Goal: Communication & Community: Answer question/provide support

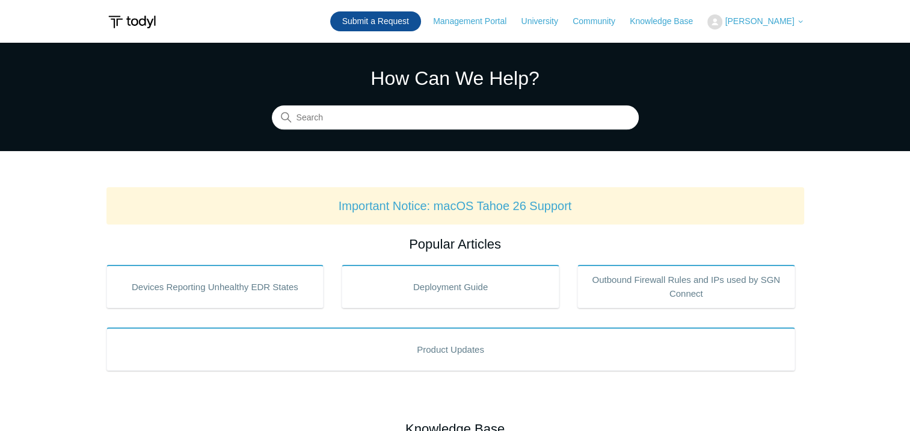
click at [405, 17] on link "Submit a Request" at bounding box center [375, 21] width 91 height 20
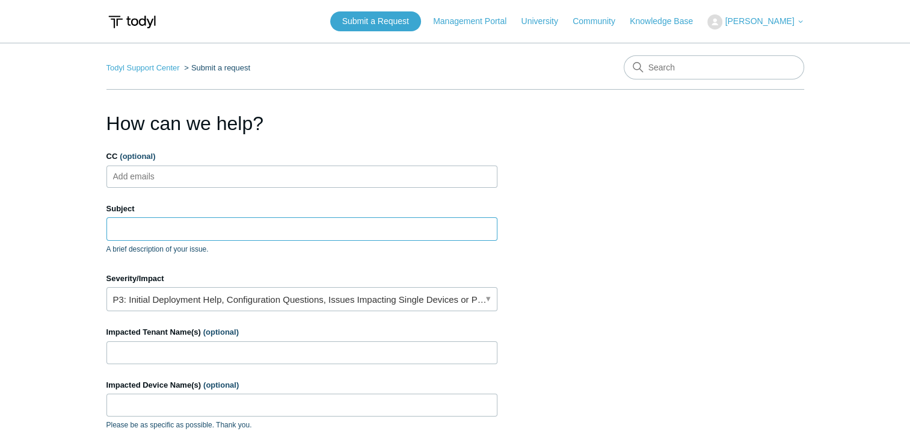
click at [199, 222] on input "Subject" at bounding box center [301, 228] width 391 height 23
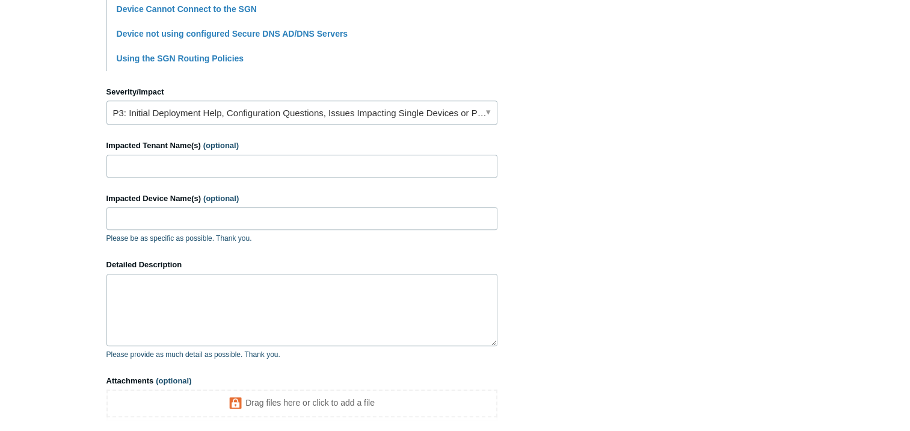
scroll to position [481, 0]
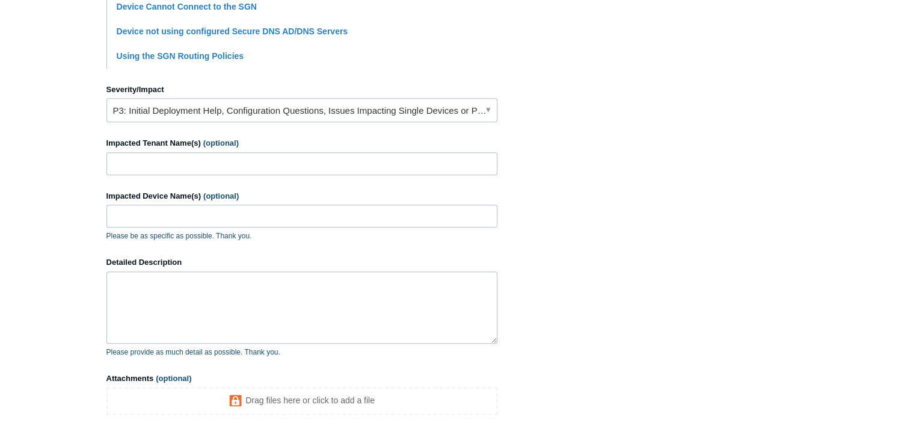
type input "SGN Connect Stuck at 'Applying Routes' on Server"
click at [197, 116] on link "P3: Initial Deployment Help, Configuration Questions, Issues Impacting Single D…" at bounding box center [301, 110] width 391 height 24
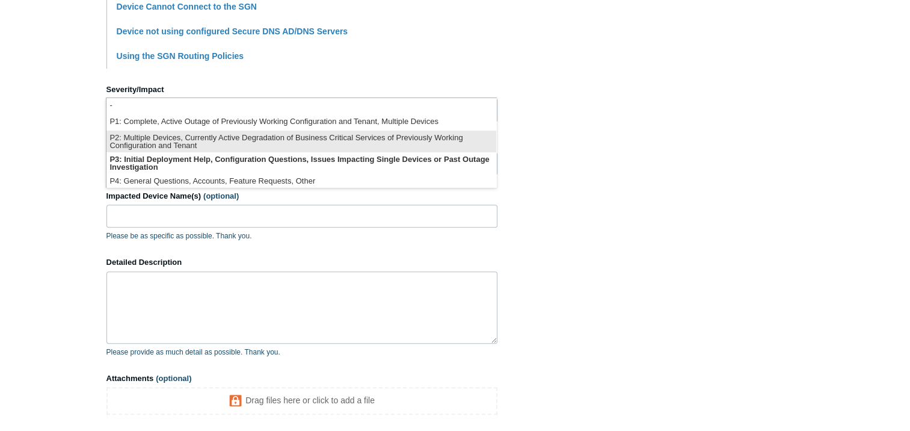
click at [221, 144] on li "P2: Multiple Devices, Currently Active Degradation of Business Critical Service…" at bounding box center [301, 141] width 390 height 22
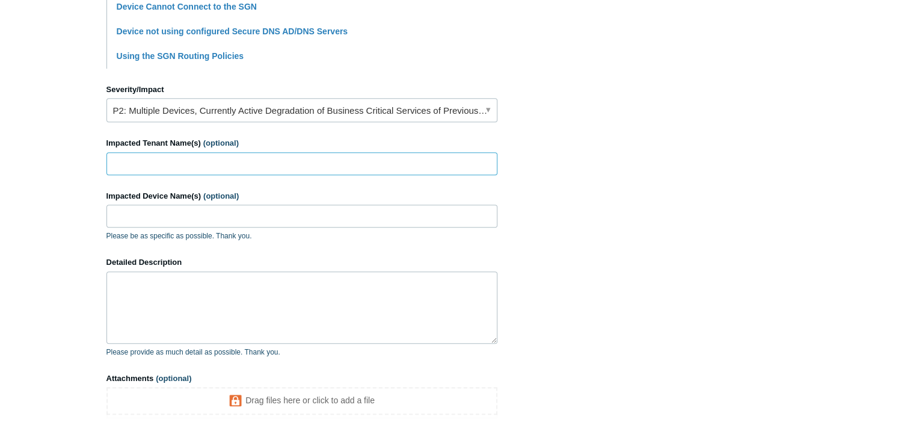
click at [191, 161] on input "Impacted Tenant Name(s) (optional)" at bounding box center [301, 163] width 391 height 23
type input "Radius"
type input "RDS02"
click at [307, 301] on textarea "Detailed Description" at bounding box center [301, 307] width 391 height 72
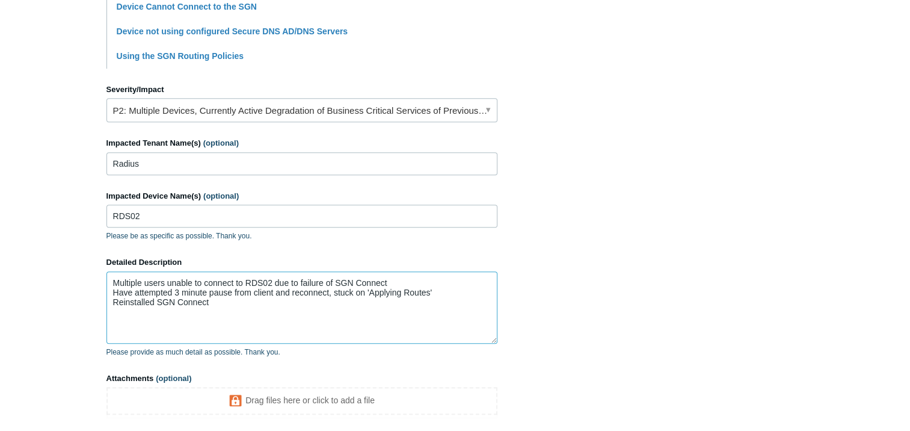
click at [217, 310] on textarea "Multiple users unable to connect to RDS02 due to failure of SGN Connect Have at…" at bounding box center [301, 307] width 391 height 72
click at [263, 299] on textarea "Multiple users unable to connect to RDS02 due to failure of SGN Connect Have at…" at bounding box center [301, 307] width 391 height 72
paste textarea "C:\Program Files\SGN Connect & C:\ProgramData\SGN Connect"
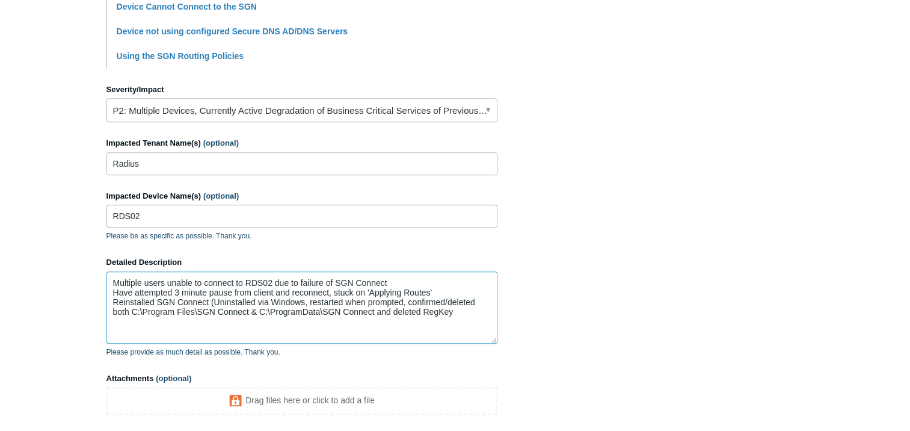
click at [469, 313] on textarea "Multiple users unable to connect to RDS02 due to failure of SGN Connect Have at…" at bounding box center [301, 307] width 391 height 72
paste textarea "Computer\HKEY_LOCAL_MACHINE\SOFTWARE\WOW6432Node\SGN"
click at [212, 302] on textarea "Multiple users unable to connect to RDS02 due to failure of SGN Connect Have at…" at bounding box center [301, 307] width 391 height 72
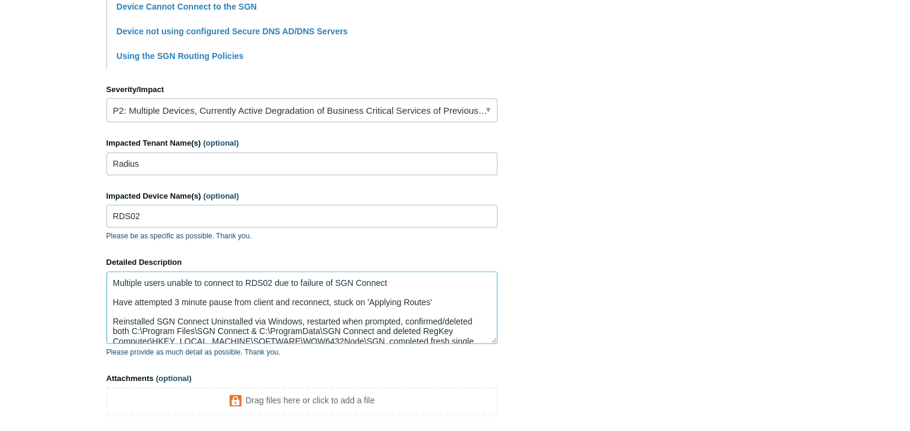
click at [207, 317] on textarea "Multiple users unable to connect to RDS02 due to failure of SGN Connect Have at…" at bounding box center [301, 307] width 391 height 72
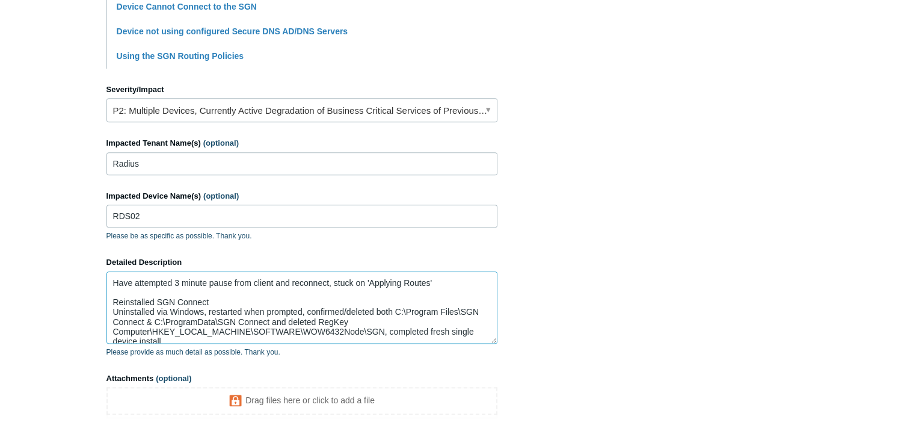
scroll to position [37, 0]
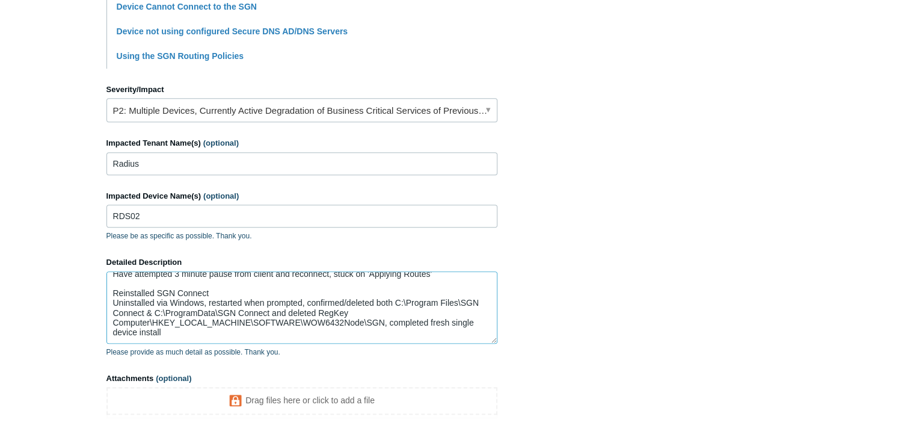
click at [184, 319] on textarea "Multiple users unable to connect to RDS02 due to failure of SGN Connect Have at…" at bounding box center [301, 307] width 391 height 72
click at [218, 283] on textarea "Multiple users unable to connect to RDS02 due to failure of SGN Connect Have at…" at bounding box center [301, 307] width 391 height 72
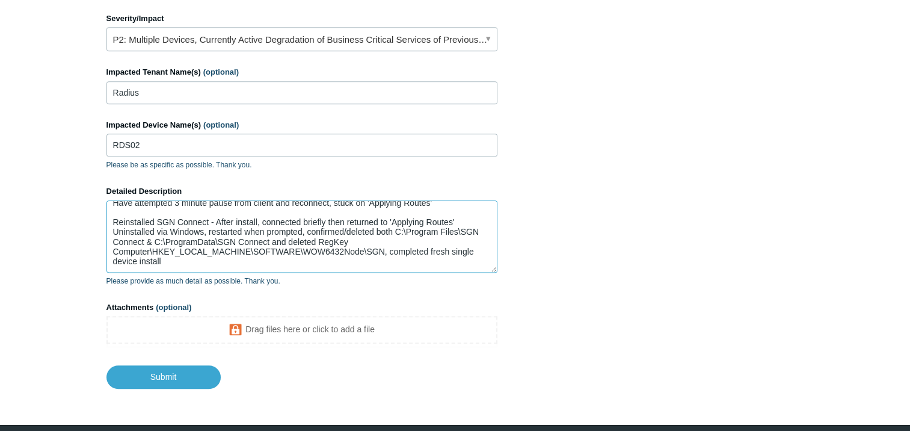
scroll to position [592, 0]
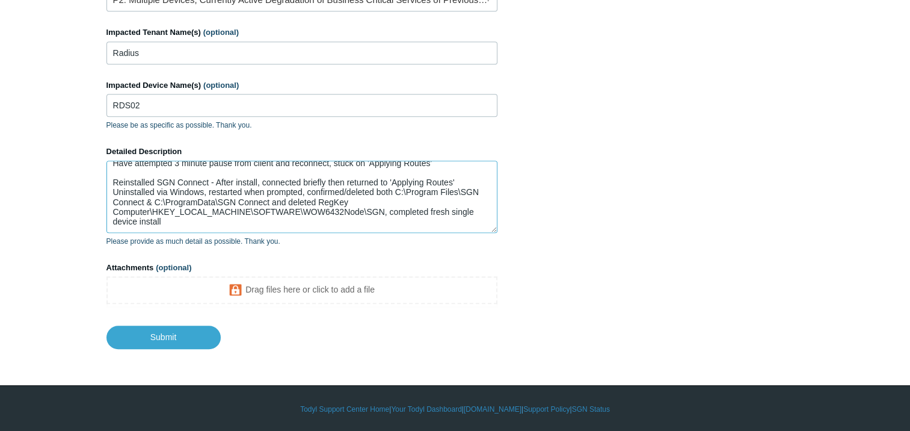
click at [192, 207] on textarea "Multiple users unable to connect to RDS02 due to failure of SGN Connect Have at…" at bounding box center [301, 197] width 391 height 72
click at [165, 227] on textarea "Multiple users unable to connect to RDS02 due to failure of SGN Connect Have at…" at bounding box center [301, 197] width 391 height 72
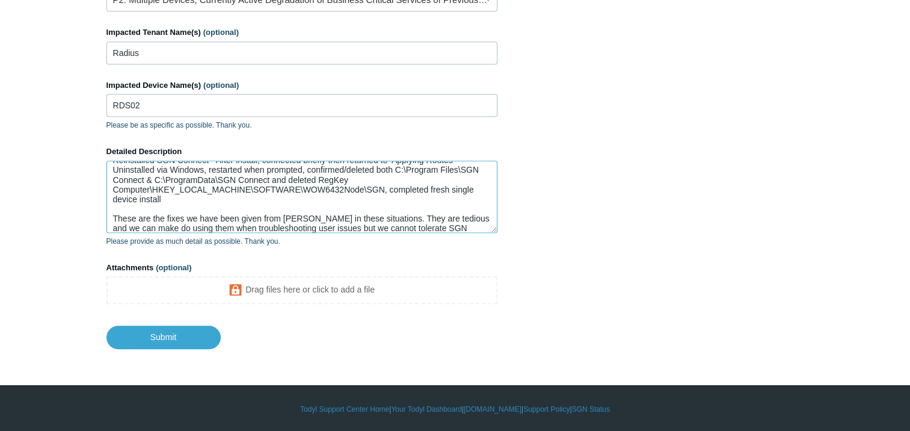
scroll to position [60, 0]
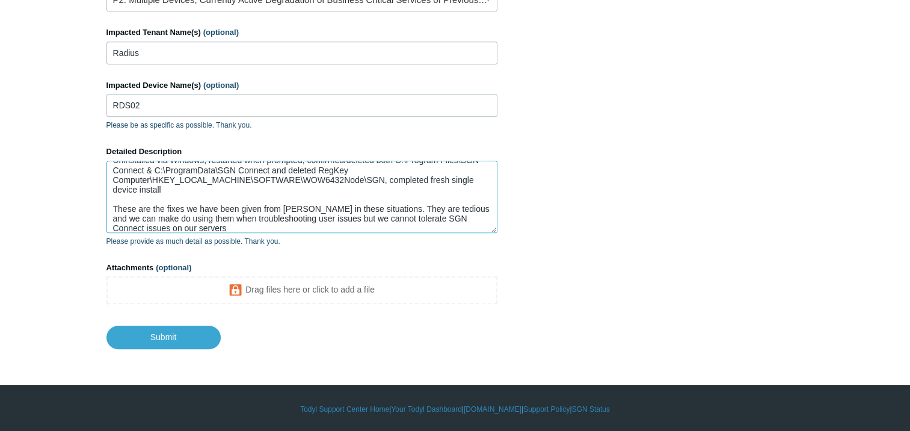
click at [390, 215] on textarea "Multiple users unable to connect to RDS02 due to failure of SGN Connect Have at…" at bounding box center [301, 197] width 391 height 72
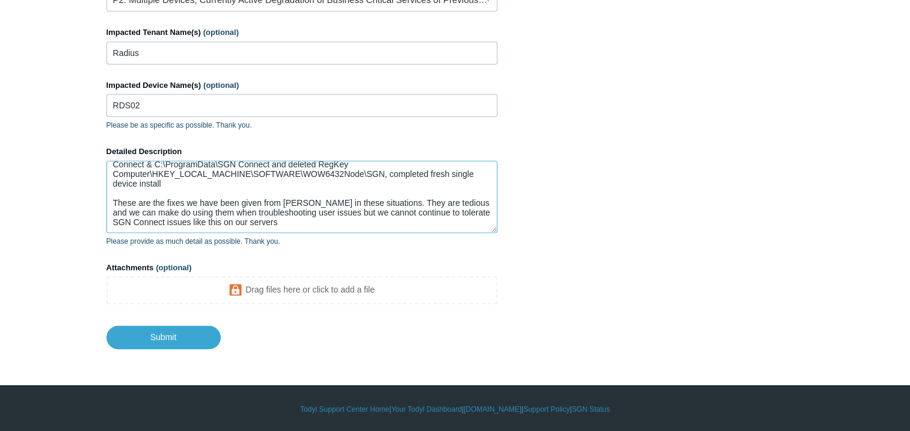
click at [375, 200] on textarea "Multiple users unable to connect to RDS02 due to failure of SGN Connect Have at…" at bounding box center [301, 197] width 391 height 72
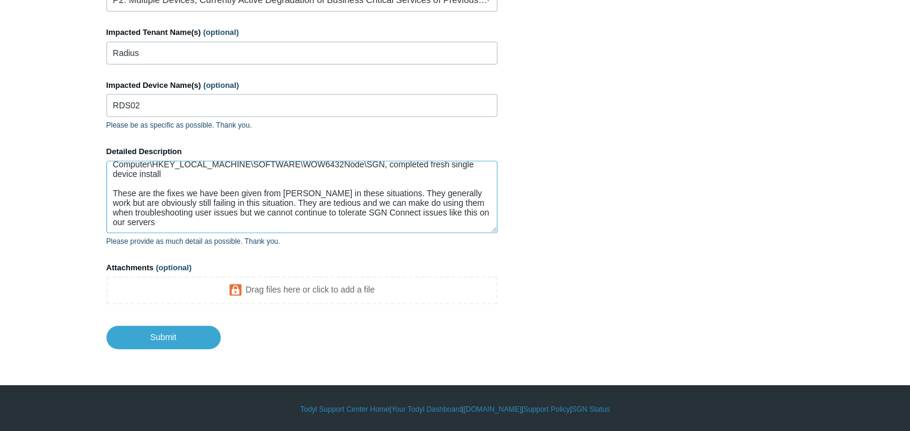
click at [219, 222] on textarea "Multiple users unable to connect to RDS02 due to failure of SGN Connect Have at…" at bounding box center [301, 197] width 391 height 72
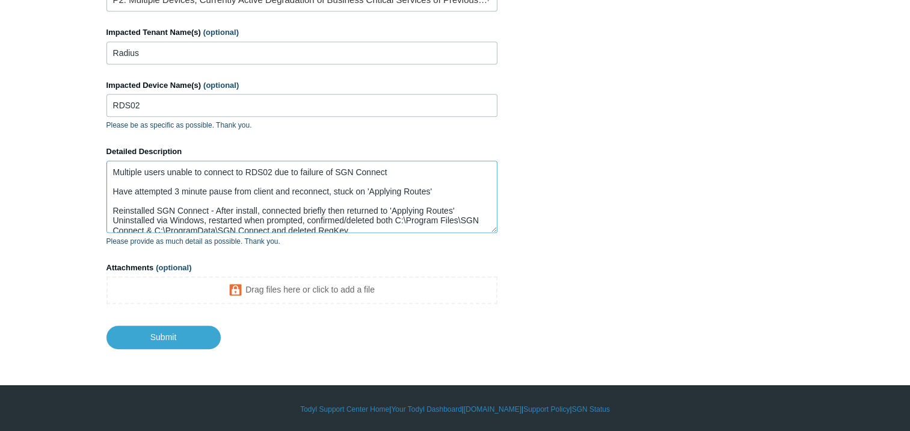
click at [445, 186] on textarea "Multiple users unable to connect to RDS02 due to failure of SGN Connect Have at…" at bounding box center [301, 197] width 391 height 72
click at [363, 190] on textarea "Multiple users unable to connect to RDS02 due to failure of SGN Connect Have at…" at bounding box center [301, 197] width 391 height 72
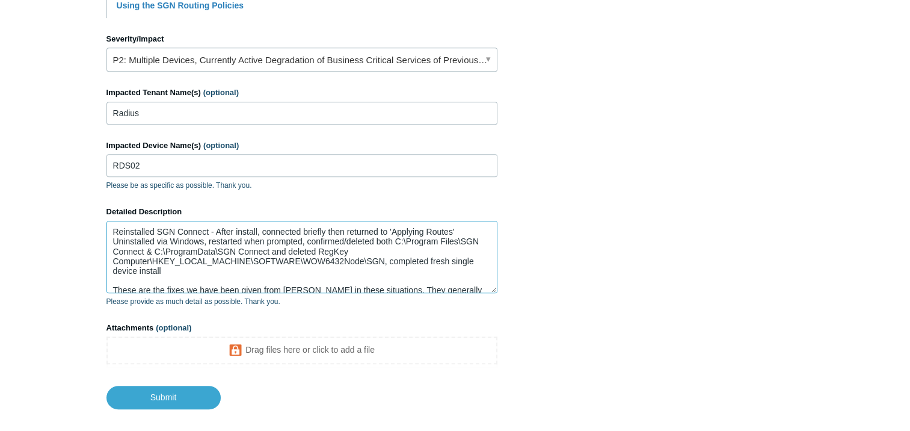
scroll to position [60, 0]
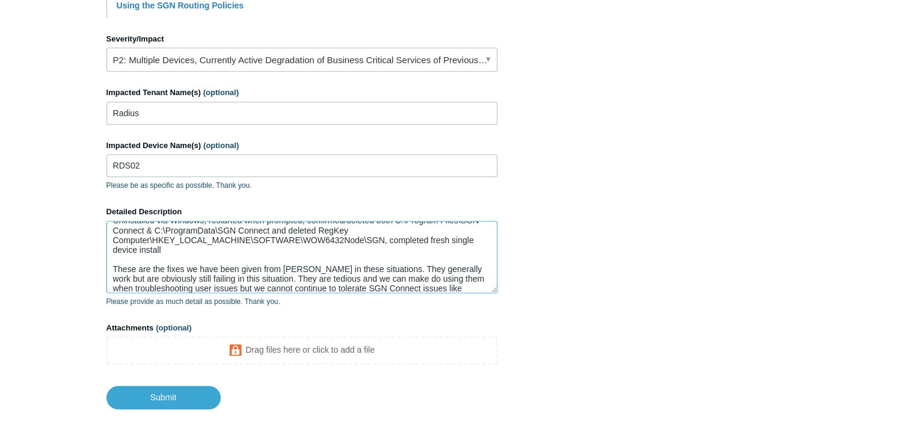
click at [390, 237] on textarea "Multiple users unable to connect to RDS02 due to failure of SGN Connect Have at…" at bounding box center [301, 257] width 391 height 72
click at [275, 250] on textarea "Multiple users unable to connect to RDS02 due to failure of SGN Connect Have at…" at bounding box center [301, 257] width 391 height 72
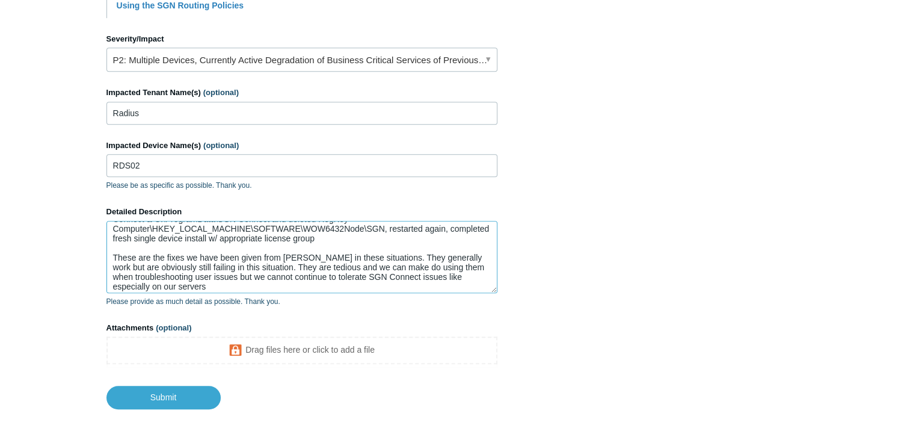
scroll to position [76, 0]
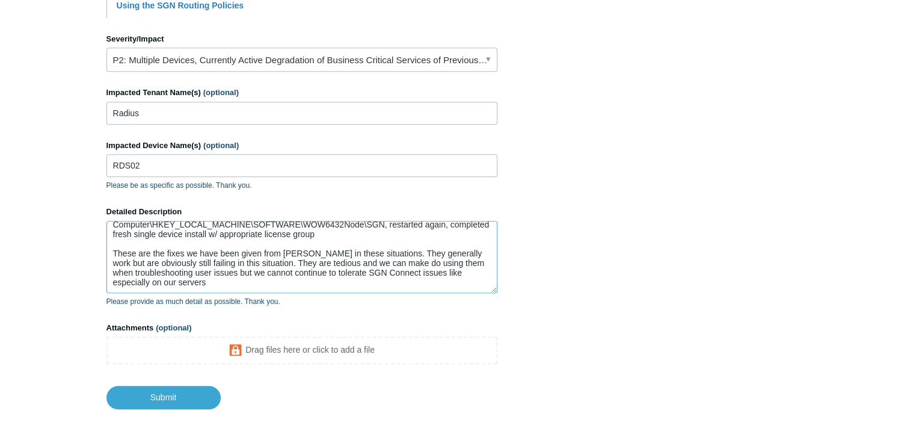
click at [438, 272] on textarea "Multiple users unable to connect to RDS02 due to failure of SGN Connect Have at…" at bounding box center [301, 257] width 391 height 72
type textarea "Multiple users unable to connect to RDS02 due to failure of SGN Connect Have at…"
click at [188, 402] on input "Submit" at bounding box center [163, 397] width 114 height 24
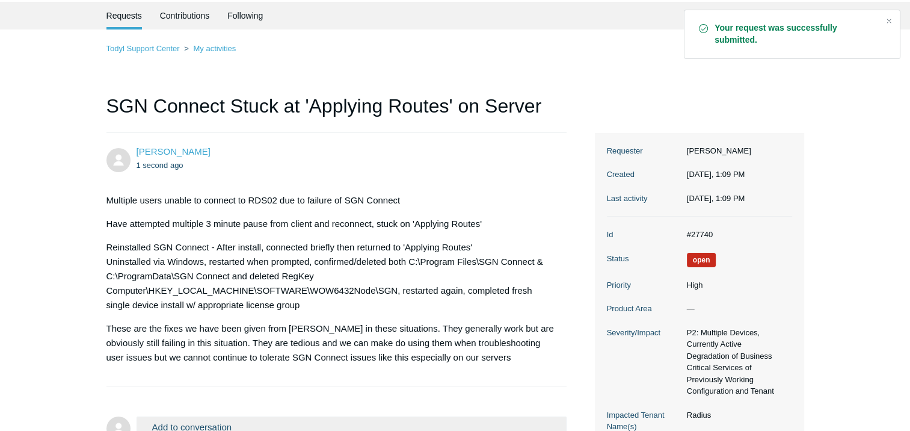
scroll to position [60, 0]
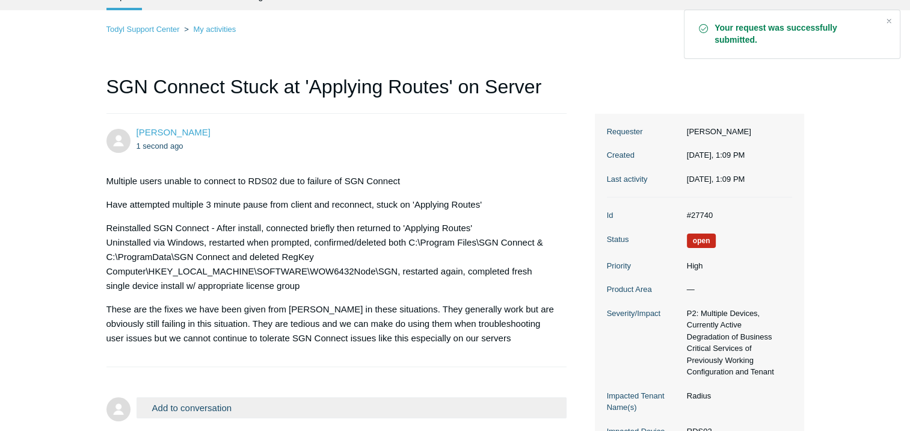
click at [66, 266] on main "Requests Contributions Following Todyl Support Center My activities SGN Connect…" at bounding box center [455, 222] width 910 height 478
click at [485, 125] on li "[PERSON_NAME] 1 second ago Multiple users unable to connect to RDS02 due to fai…" at bounding box center [336, 240] width 461 height 253
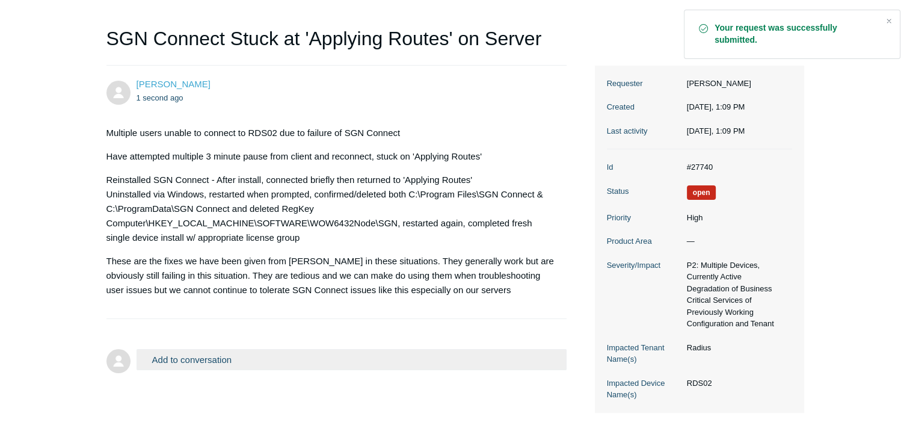
scroll to position [173, 0]
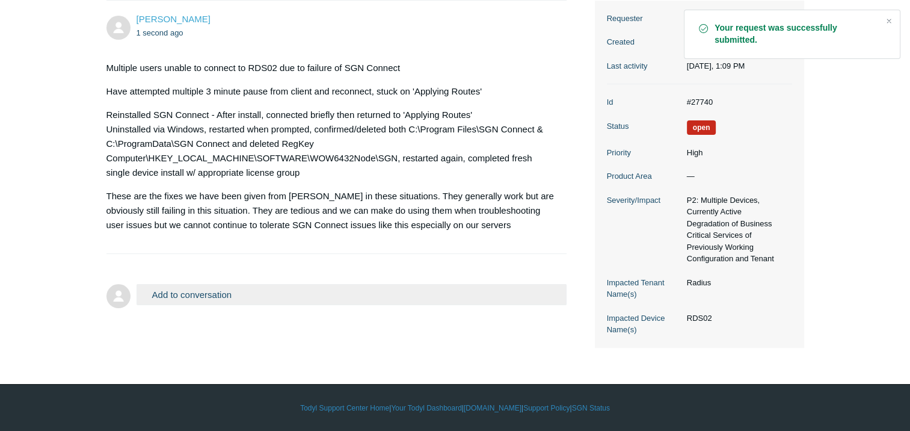
click at [279, 296] on button "Add to conversation" at bounding box center [351, 294] width 431 height 21
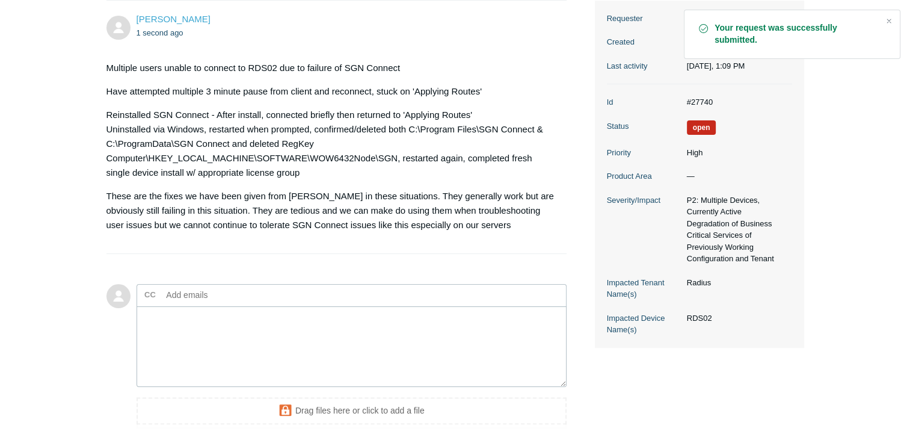
click at [268, 207] on p "These are the fixes we have been given from [PERSON_NAME] in these situations. …" at bounding box center [330, 210] width 449 height 43
click at [167, 296] on input "text" at bounding box center [226, 295] width 129 height 18
type input "zmor"
click at [37, 260] on main "Requests Contributions Following Todyl Support Center My activities SGN Connect…" at bounding box center [455, 168] width 910 height 596
drag, startPoint x: 87, startPoint y: 208, endPoint x: 88, endPoint y: 219, distance: 11.4
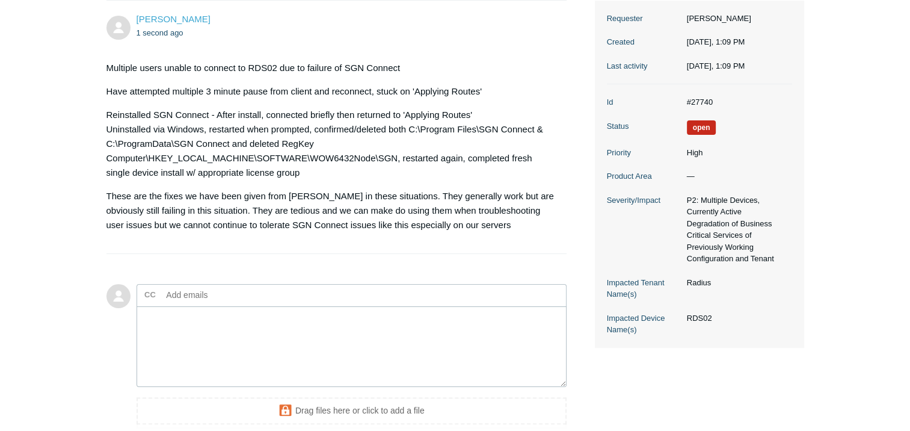
click at [88, 207] on main "Requests Contributions Following Todyl Support Center My activities SGN Connect…" at bounding box center [455, 168] width 910 height 596
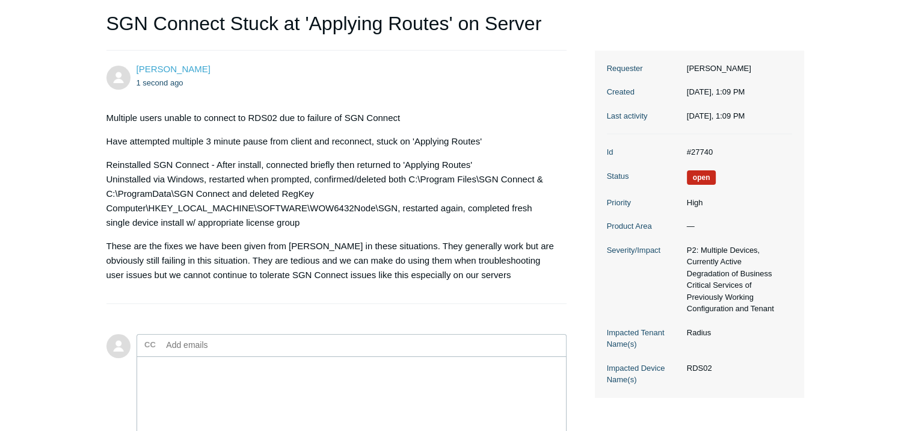
scroll to position [53, 0]
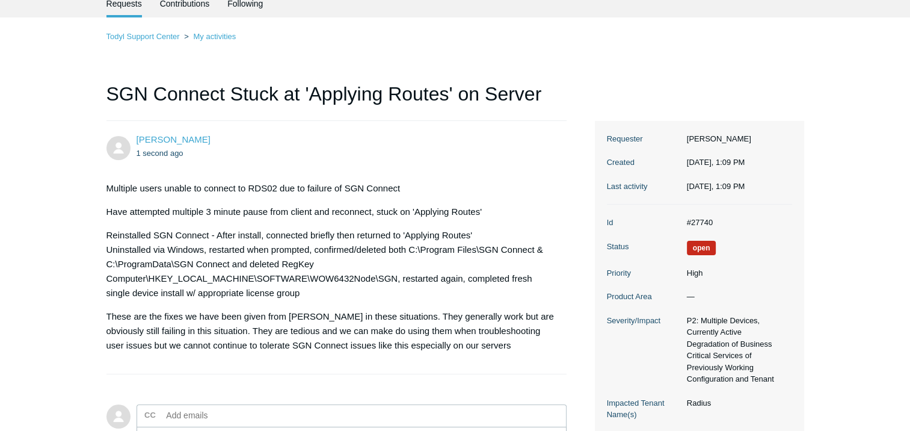
click at [69, 263] on main "Requests Contributions Following Todyl Support Center My activities SGN Connect…" at bounding box center [455, 288] width 910 height 596
click at [176, 262] on p "Reinstalled SGN Connect - After install, connected briefly then returned to 'Ap…" at bounding box center [330, 264] width 449 height 72
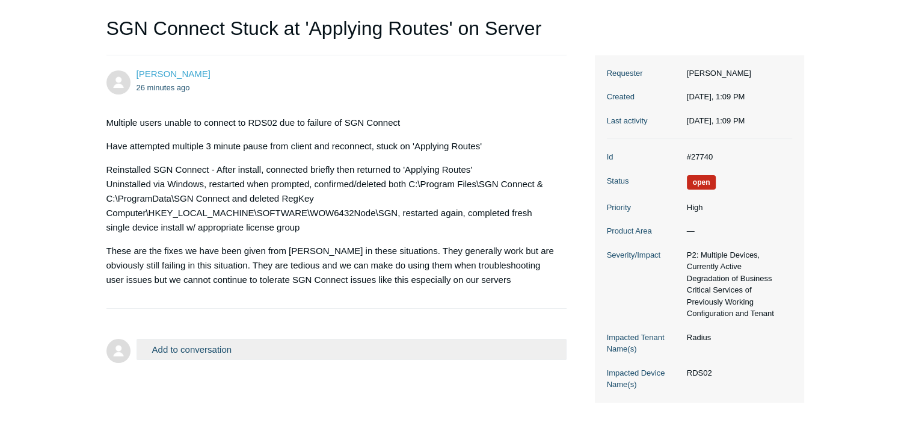
scroll to position [120, 0]
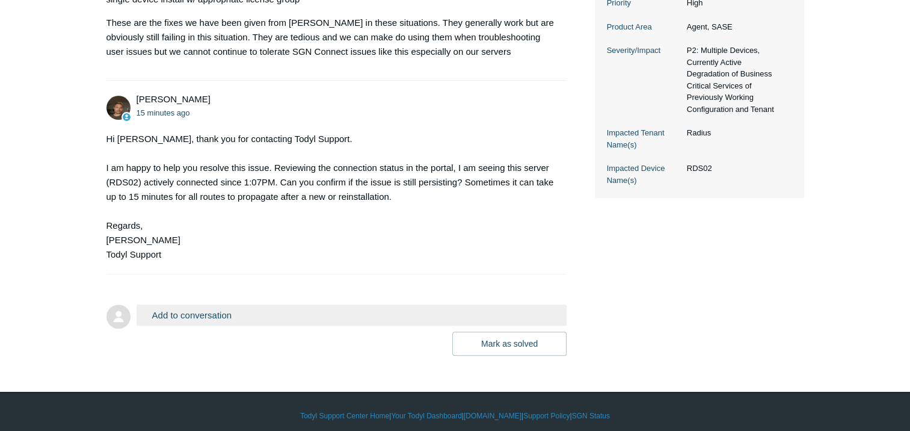
scroll to position [354, 0]
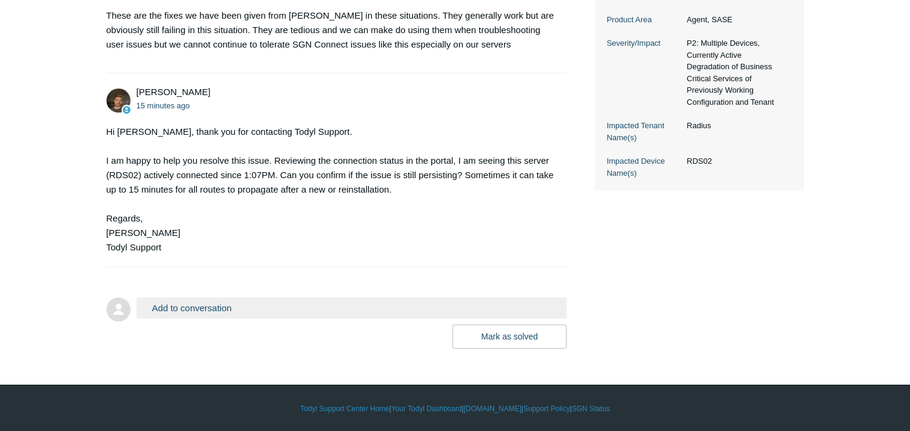
click at [327, 310] on button "Add to conversation" at bounding box center [351, 307] width 431 height 21
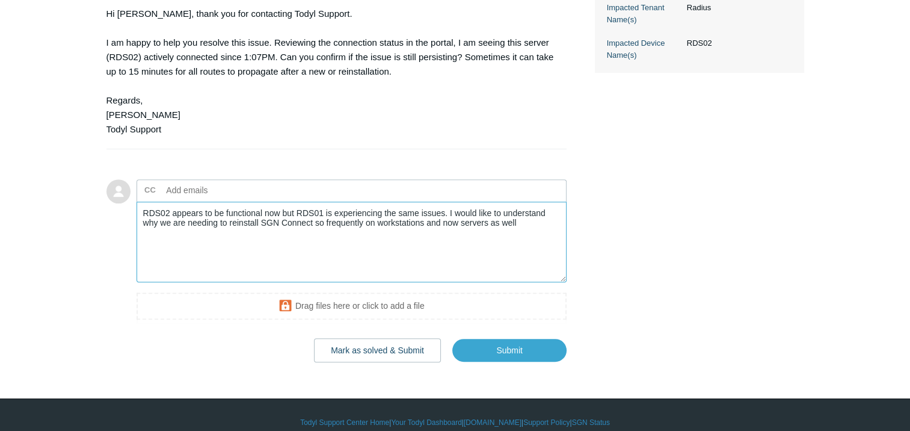
scroll to position [474, 0]
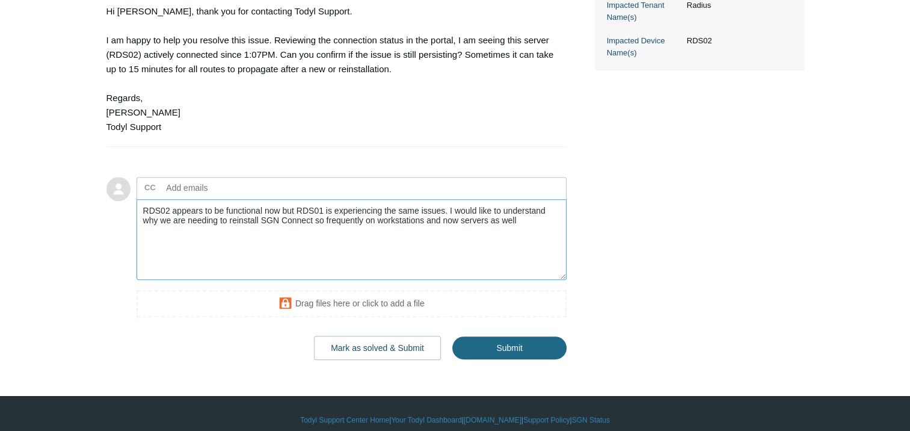
type textarea "RDS02 appears to be functional now but RDS01 is experiencing the same issues. I…"
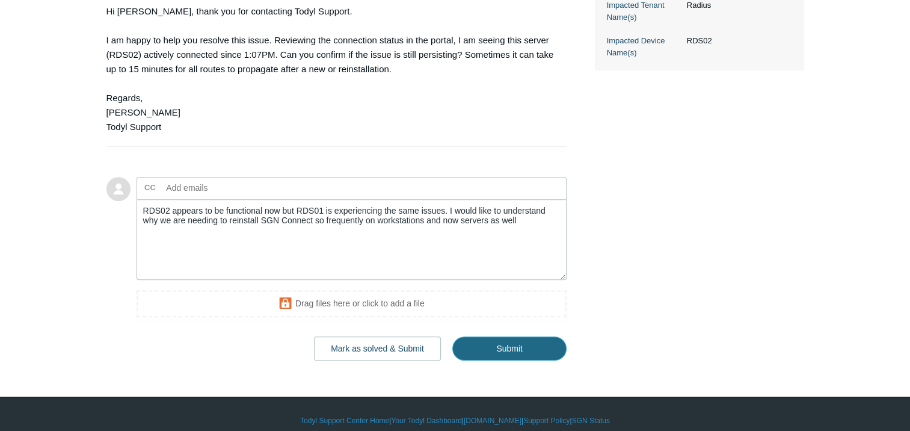
click at [532, 348] on input "Submit" at bounding box center [509, 348] width 114 height 24
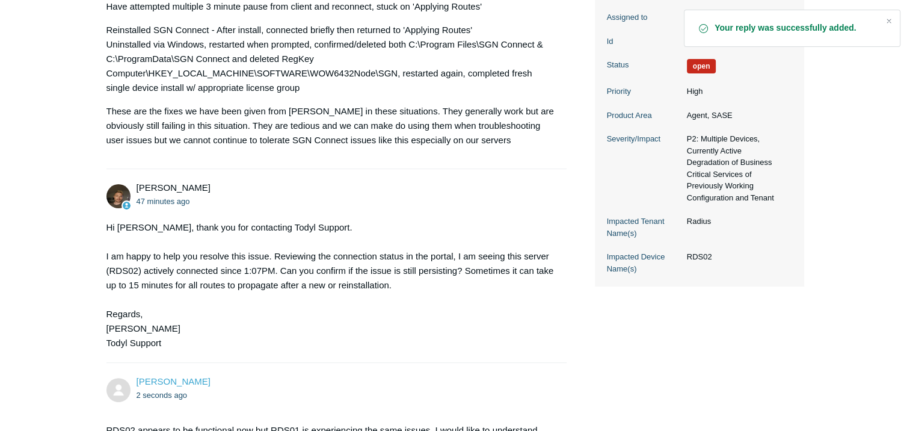
scroll to position [421, 0]
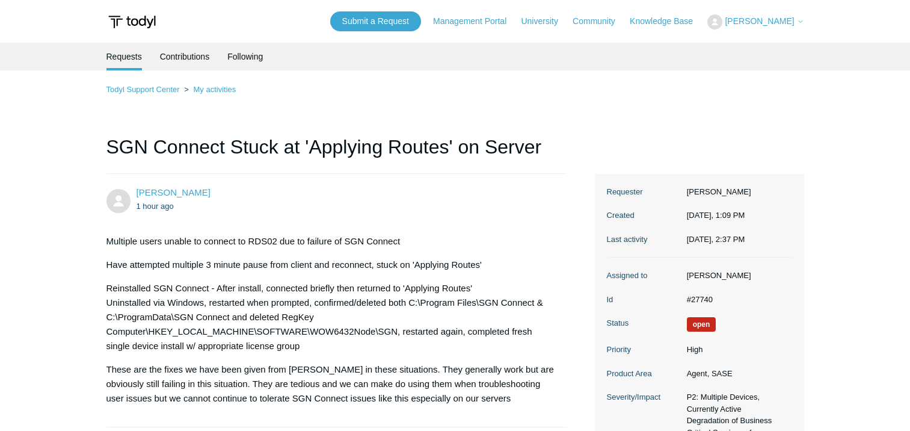
scroll to position [421, 0]
